Goal: Find specific page/section: Find specific page/section

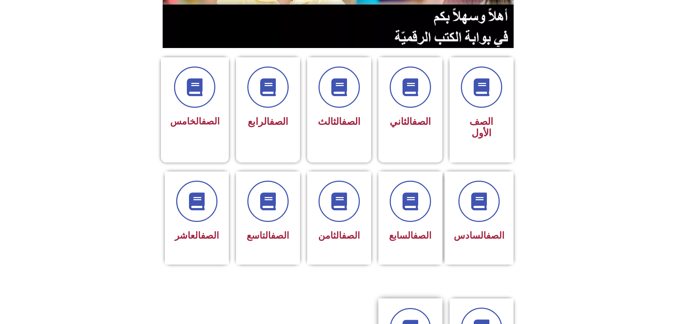
scroll to position [213, 0]
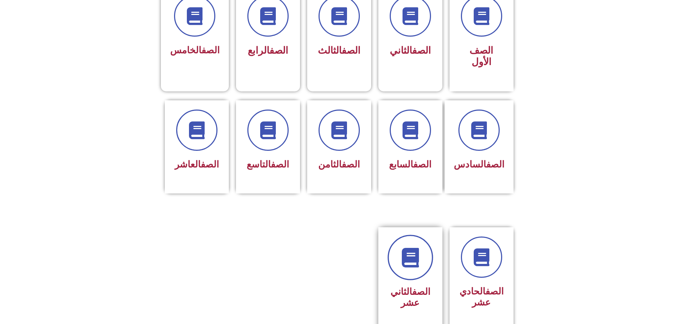
click at [408, 248] on icon at bounding box center [410, 258] width 20 height 20
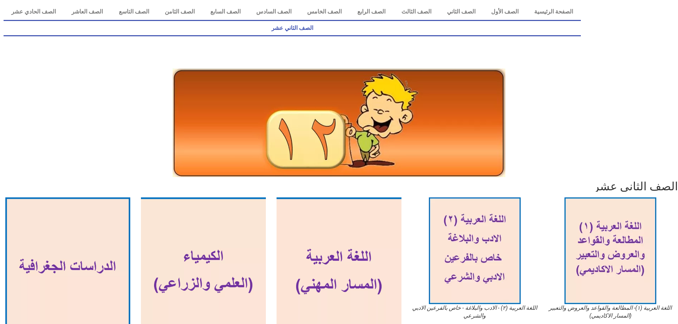
click at [46, 20] on link "الصف الثاني عشر" at bounding box center [292, 28] width 577 height 16
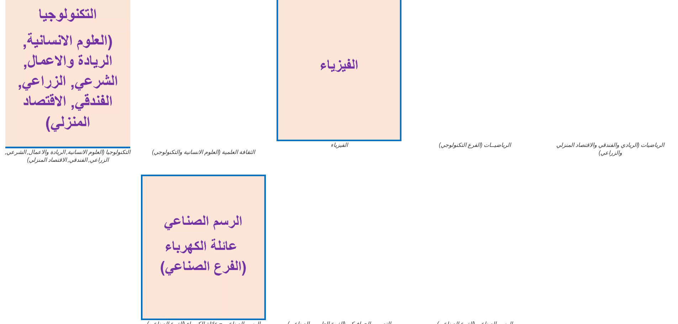
scroll to position [514, 0]
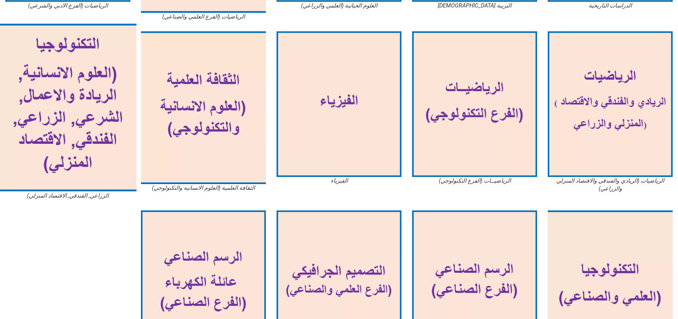
click at [101, 117] on img at bounding box center [67, 108] width 137 height 168
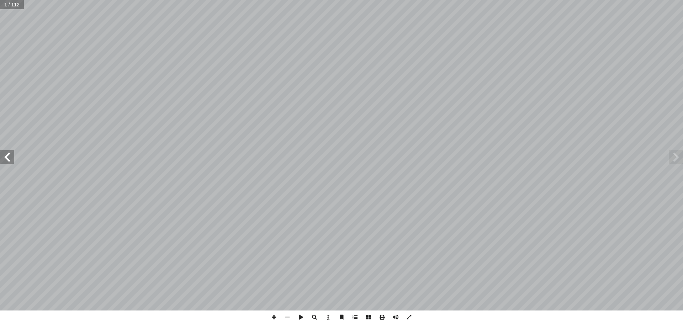
click at [10, 163] on span at bounding box center [7, 157] width 14 height 14
click at [13, 159] on span at bounding box center [7, 157] width 14 height 14
click at [11, 162] on span at bounding box center [7, 157] width 14 height 14
click at [11, 160] on span at bounding box center [7, 157] width 14 height 14
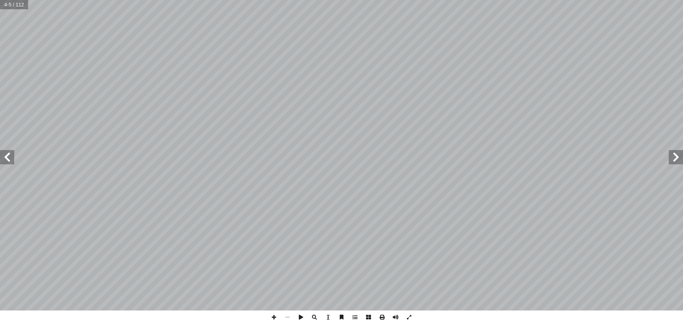
click at [11, 160] on span at bounding box center [7, 157] width 14 height 14
click at [1, 162] on span at bounding box center [7, 157] width 14 height 14
click at [5, 157] on span at bounding box center [7, 157] width 14 height 14
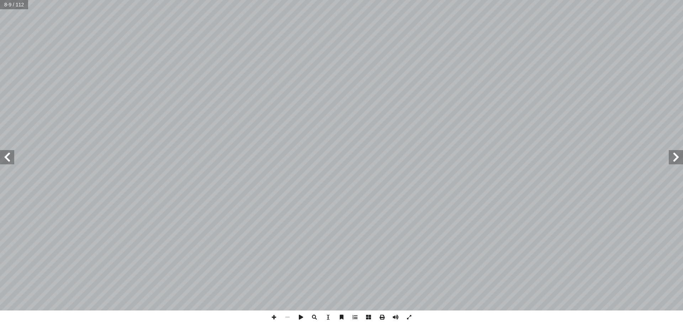
click at [5, 157] on span at bounding box center [7, 157] width 14 height 14
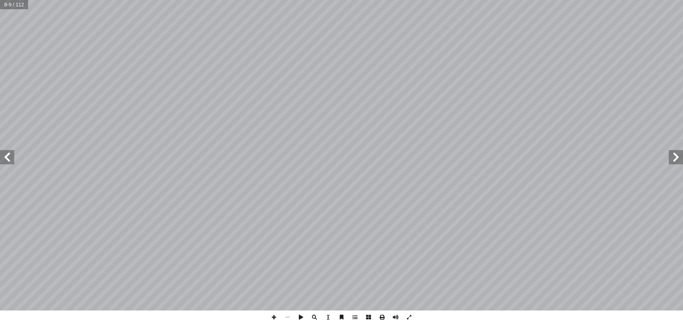
click at [5, 157] on span at bounding box center [7, 157] width 14 height 14
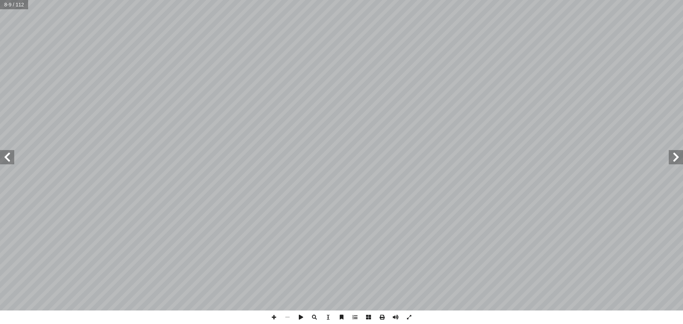
click at [5, 157] on span at bounding box center [7, 157] width 14 height 14
click at [6, 157] on span at bounding box center [7, 157] width 14 height 14
click at [673, 161] on span at bounding box center [676, 157] width 14 height 14
click at [273, 314] on span at bounding box center [274, 318] width 14 height 14
click at [275, 317] on span at bounding box center [274, 318] width 14 height 14
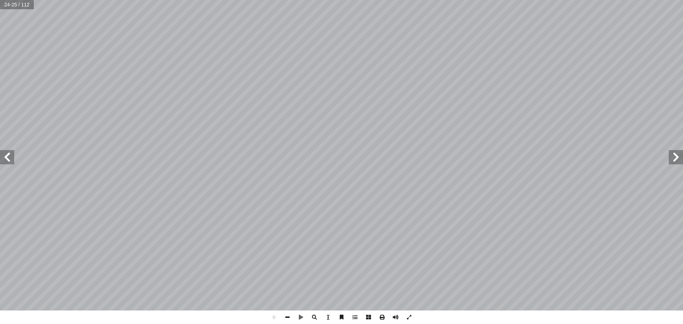
click at [286, 312] on span at bounding box center [288, 318] width 14 height 14
click at [276, 319] on span at bounding box center [274, 318] width 14 height 14
click at [273, 312] on span at bounding box center [274, 318] width 14 height 14
click at [274, 319] on span at bounding box center [274, 318] width 14 height 14
click at [272, 316] on span at bounding box center [274, 318] width 14 height 14
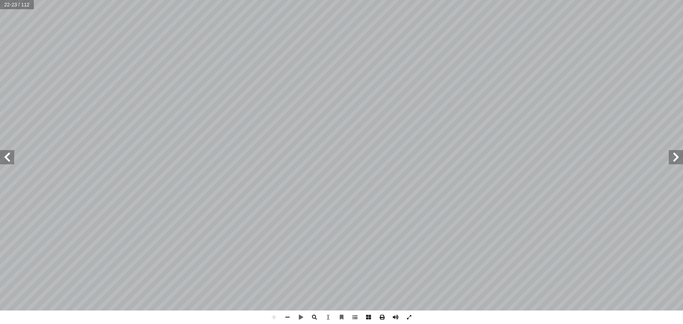
click at [10, 156] on span at bounding box center [7, 157] width 14 height 14
click at [4, 156] on span at bounding box center [7, 157] width 14 height 14
click at [680, 155] on span at bounding box center [676, 157] width 14 height 14
click at [10, 161] on span at bounding box center [7, 157] width 14 height 14
click at [352, 65] on html "الصفحة الرئيسية الصف الأول الصف الثاني الصف الثالث الصف الرابع الصف الخامس الصف…" at bounding box center [341, 32] width 683 height 65
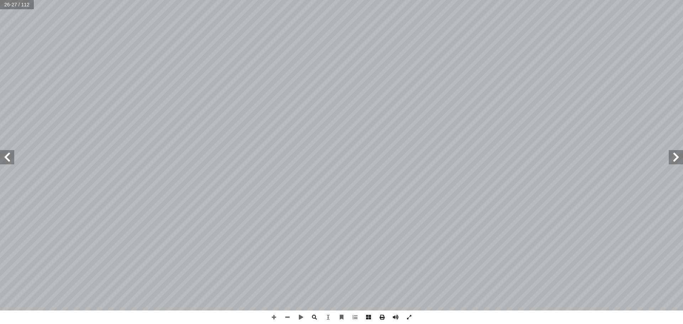
click at [682, 152] on span at bounding box center [676, 157] width 14 height 14
click at [284, 314] on span at bounding box center [288, 318] width 14 height 14
click at [0, 153] on span at bounding box center [7, 157] width 14 height 14
click at [10, 155] on span at bounding box center [7, 157] width 14 height 14
click at [10, 159] on span at bounding box center [7, 157] width 14 height 14
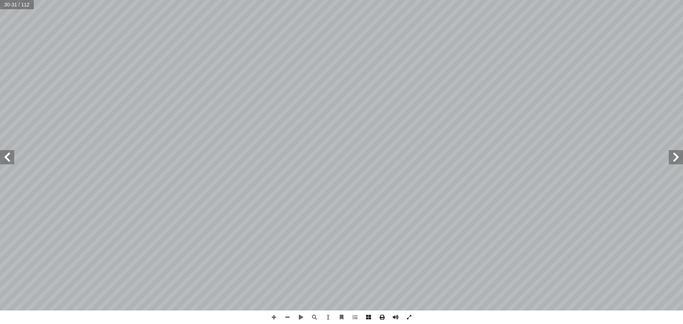
click at [677, 163] on span at bounding box center [676, 157] width 14 height 14
